Goal: Information Seeking & Learning: Learn about a topic

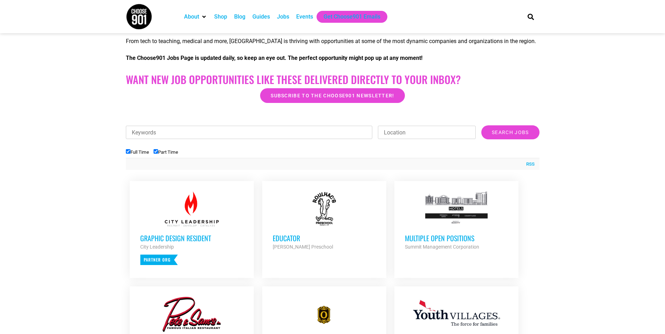
click at [158, 152] on input "Part Time" at bounding box center [155, 151] width 5 height 5
checkbox input "false"
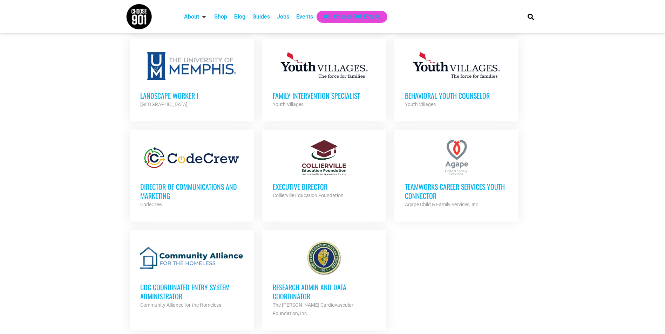
scroll to position [701, 0]
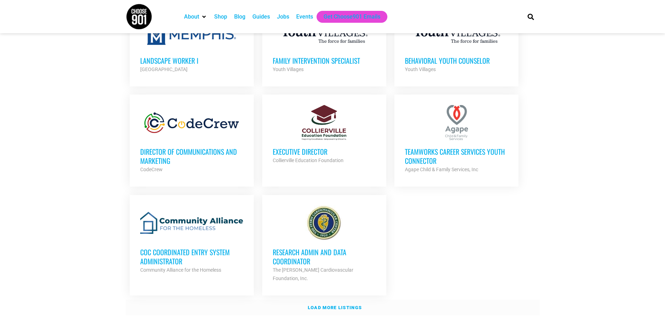
click at [358, 300] on link "Load more listings" at bounding box center [332, 308] width 413 height 16
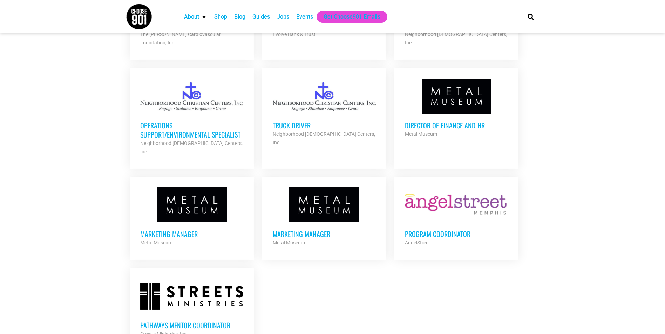
scroll to position [1401, 0]
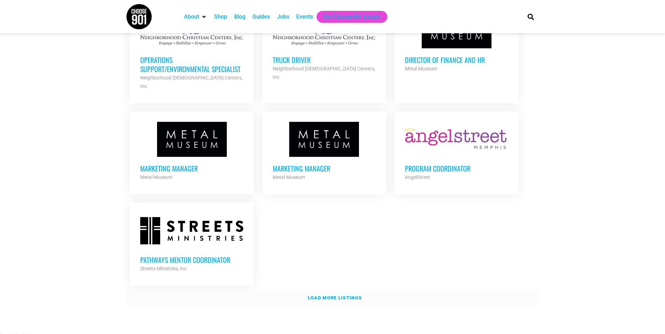
click at [354, 295] on strong "Load more listings" at bounding box center [335, 297] width 54 height 5
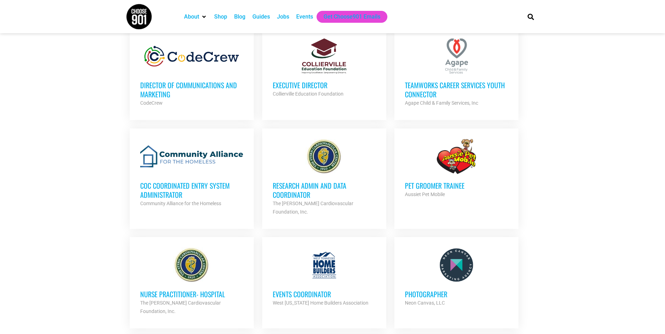
scroll to position [631, 0]
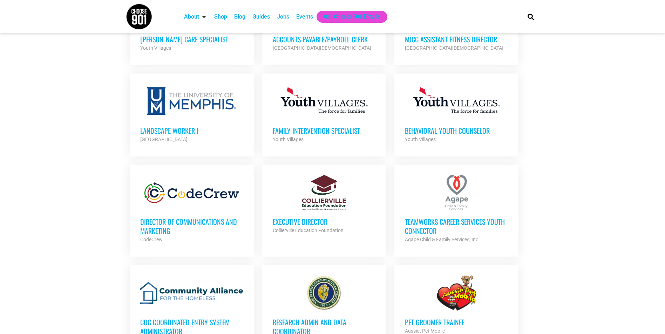
click at [223, 217] on h3 "Director of Communications and Marketing" at bounding box center [191, 226] width 103 height 18
